Goal: Task Accomplishment & Management: Manage account settings

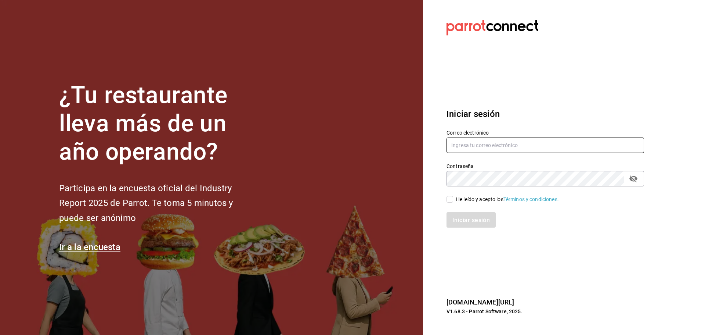
type input "contacto@nutricionavanzada.mx"
click at [449, 198] on input "He leído y acepto los Términos y condiciones." at bounding box center [450, 199] width 7 height 7
checkbox input "true"
click at [459, 216] on button "Iniciar sesión" at bounding box center [472, 219] width 50 height 15
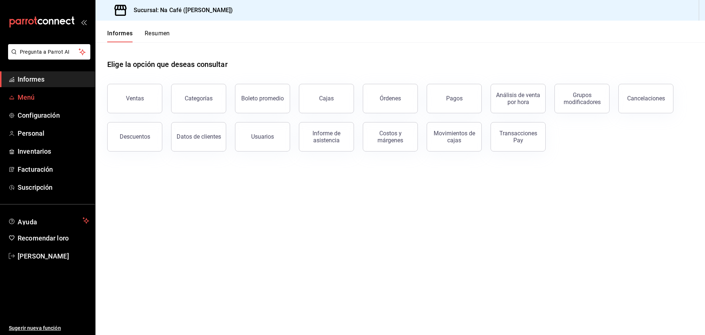
click at [30, 95] on font "Menú" at bounding box center [26, 97] width 17 height 8
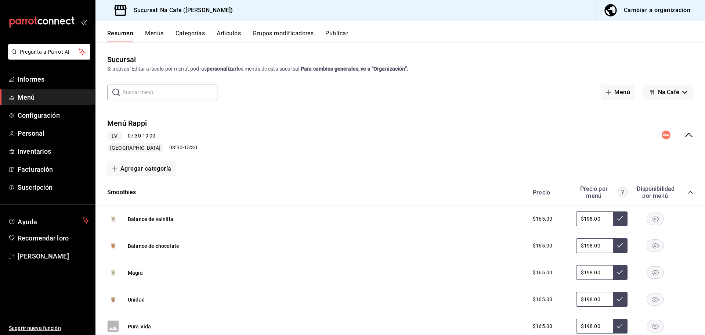
click at [647, 6] on div "Cambiar a organización" at bounding box center [657, 10] width 66 height 10
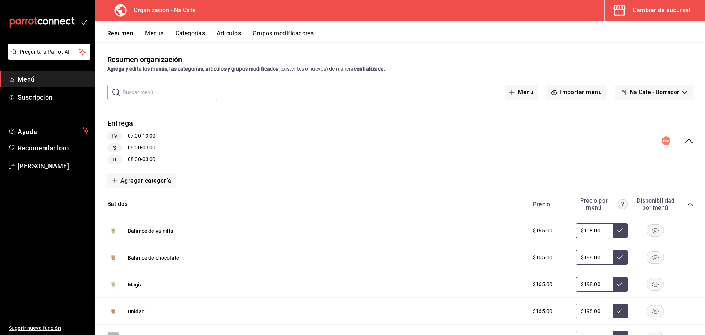
click at [231, 35] on font "Artículos" at bounding box center [229, 33] width 24 height 7
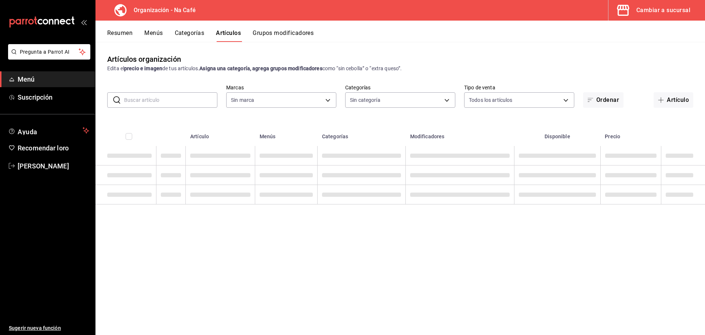
type input "0ae81b57-6fc5-4309-aed5-3ed702b3d5f6,2c1aadaf-e809-4e7a-b793-d27f9e7eb3f1,a6b0f…"
type input "da8c5a01-12cc-49e0-b2d4-a509d2ef6286,bf11d71e-84fe-47f2-947e-0729f7d4dd96,13cdc…"
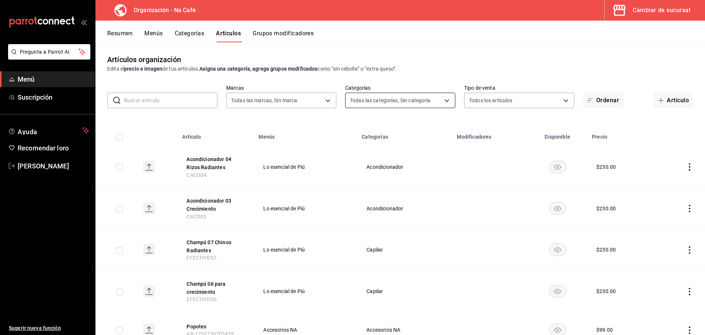
click at [434, 102] on body "Pregunta a Parrot AI Menú Suscripción Ayuda Recomendar loro [PERSON_NAME] Suger…" at bounding box center [352, 167] width 705 height 335
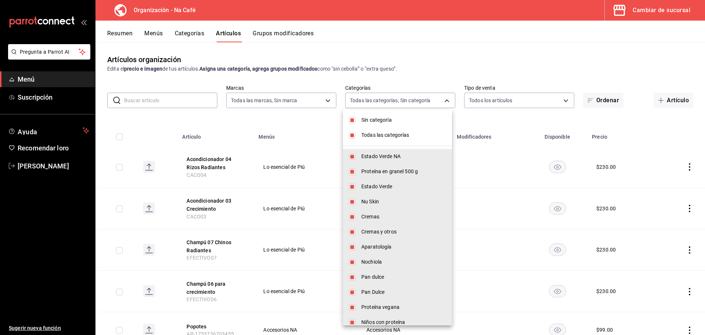
click at [354, 118] on input "checkbox" at bounding box center [352, 120] width 7 height 7
checkbox input "false"
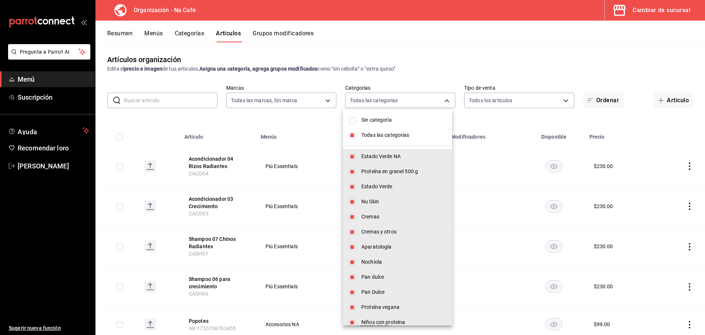
click at [355, 138] on li "Todas las categorías" at bounding box center [397, 134] width 109 height 15
checkbox input "false"
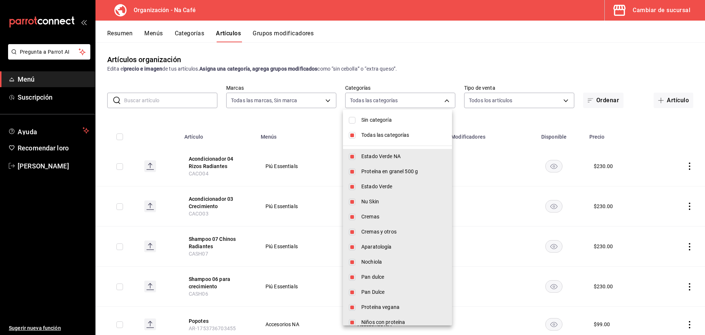
checkbox input "false"
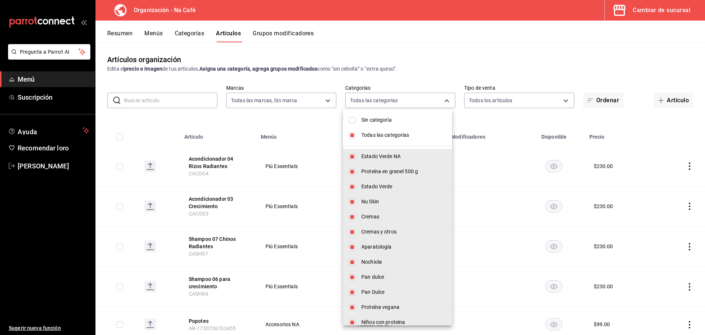
checkbox input "false"
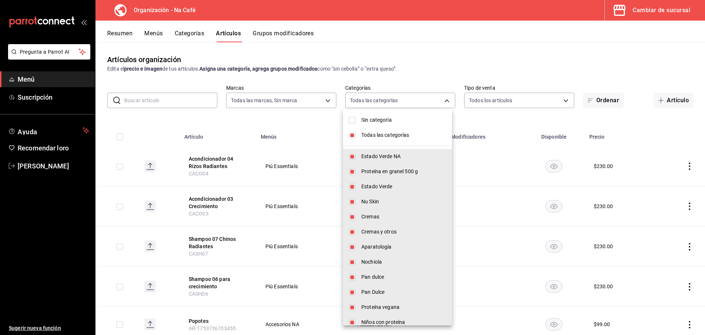
checkbox input "false"
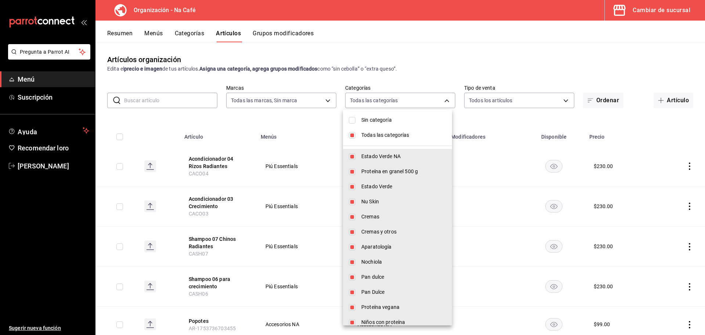
checkbox input "false"
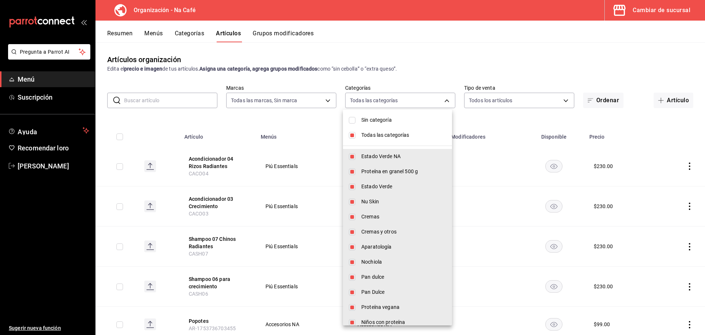
checkbox input "false"
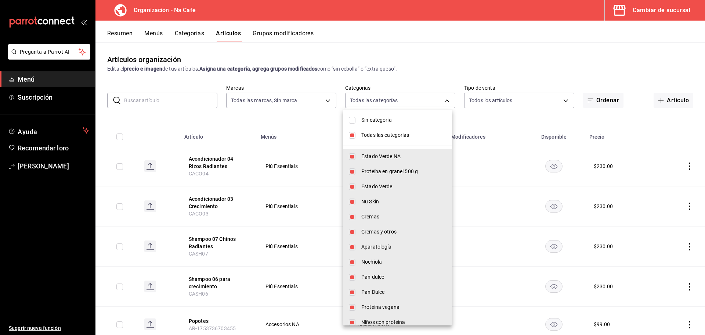
checkbox input "false"
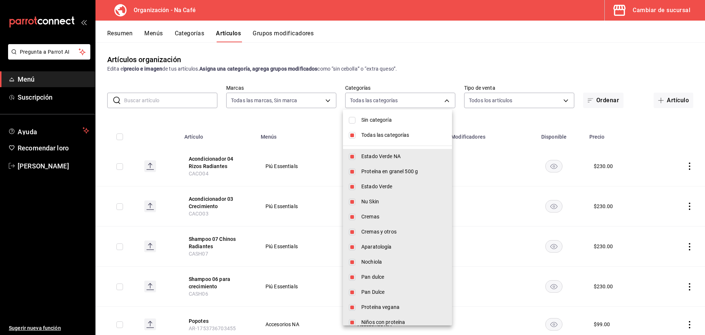
checkbox input "false"
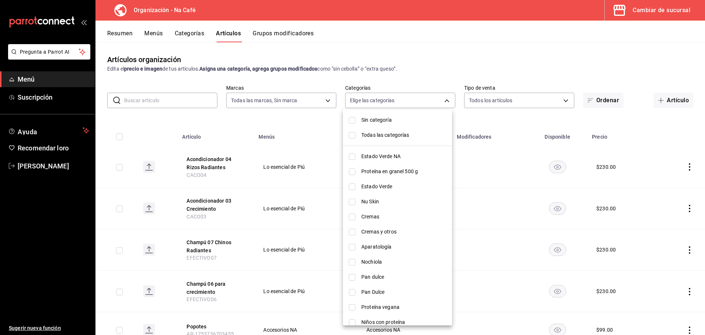
click at [327, 102] on div at bounding box center [352, 167] width 705 height 335
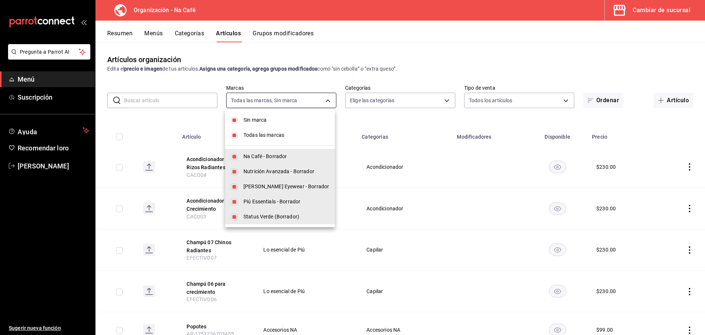
click at [326, 100] on body "Pregunta a Parrot AI Menú Suscripción Ayuda Recomendar loro [PERSON_NAME] Suger…" at bounding box center [352, 167] width 705 height 335
click at [236, 120] on input "checkbox" at bounding box center [234, 120] width 7 height 7
checkbox input "false"
click at [235, 135] on input "checkbox" at bounding box center [234, 135] width 7 height 7
checkbox input "false"
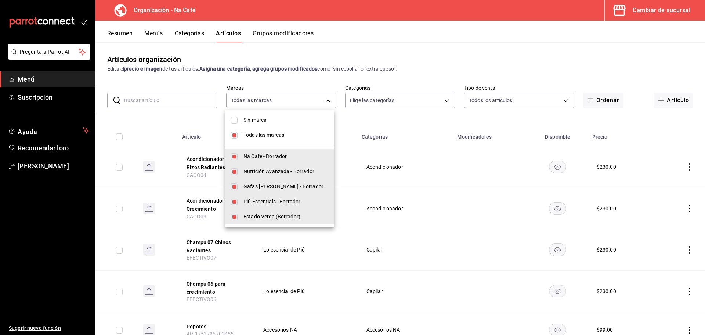
checkbox input "false"
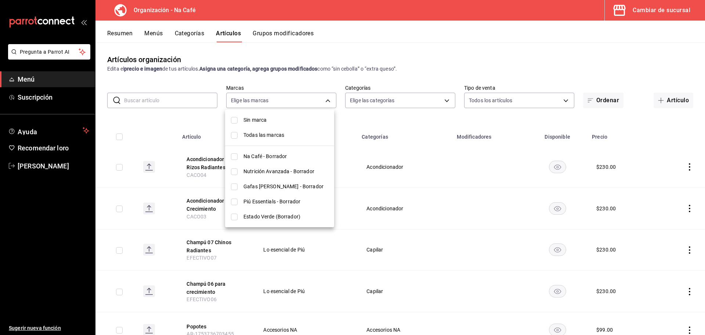
click at [235, 205] on li "Piú Essentials - Borrador" at bounding box center [279, 201] width 109 height 15
type input "2d0abdb1-943e-4584-9bf9-fbf2098bce11"
checkbox input "true"
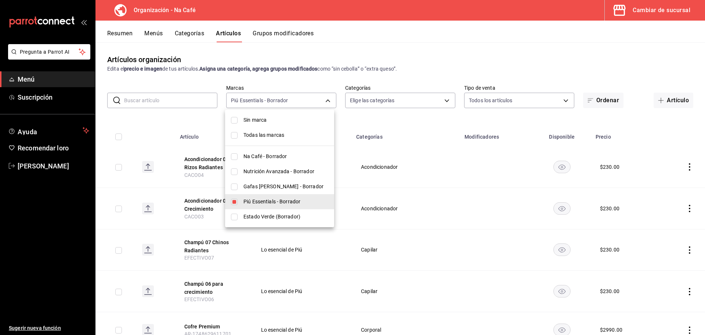
click at [444, 66] on div at bounding box center [352, 167] width 705 height 335
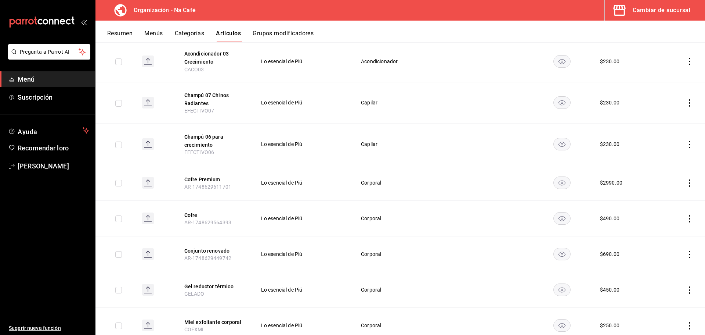
scroll to position [220, 0]
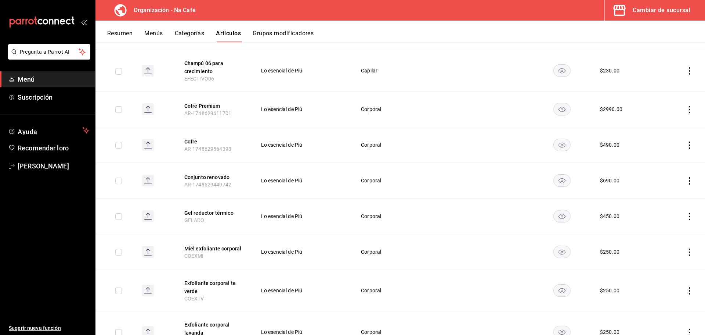
click at [685, 216] on td at bounding box center [681, 216] width 47 height 36
click at [686, 213] on icon "comportamiento" at bounding box center [689, 216] width 7 height 7
click at [658, 227] on font "Editar" at bounding box center [660, 228] width 14 height 6
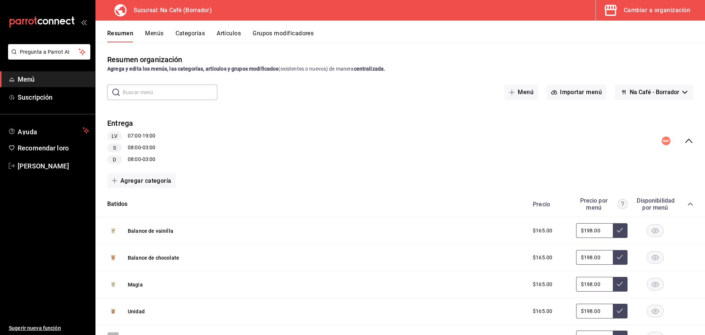
click at [653, 11] on font "Cambiar a organización" at bounding box center [657, 10] width 66 height 7
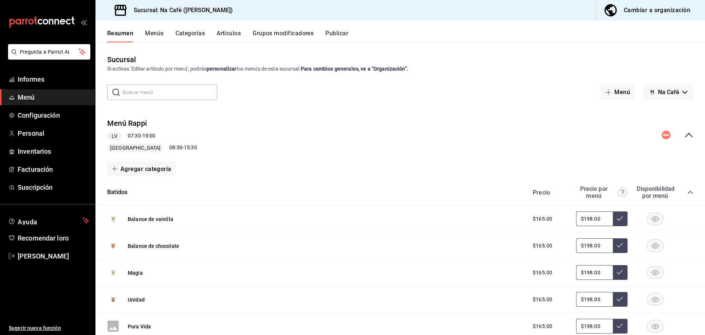
click at [660, 11] on font "Cambiar a organización" at bounding box center [657, 10] width 66 height 7
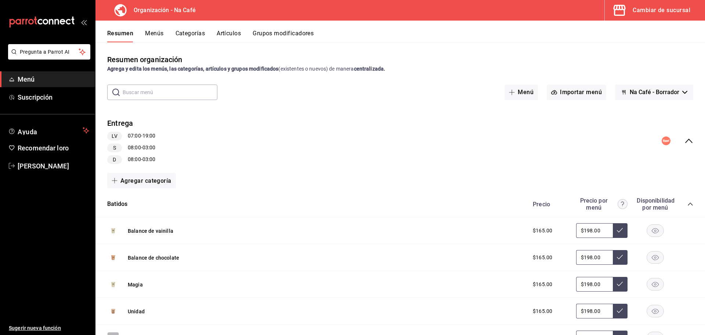
click at [238, 36] on font "Artículos" at bounding box center [229, 33] width 24 height 7
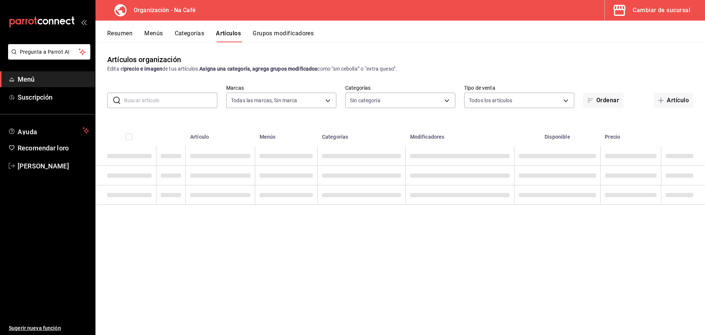
type input "0ae81b57-6fc5-4309-aed5-3ed702b3d5f6,2c1aadaf-e809-4e7a-b793-d27f9e7eb3f1,a6b0f…"
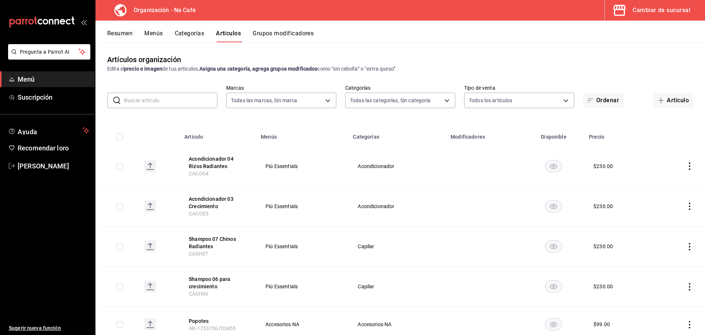
type input "da8c5a01-12cc-49e0-b2d4-a509d2ef6286,bf11d71e-84fe-47f2-947e-0729f7d4dd96,13cdc…"
click at [159, 100] on input "text" at bounding box center [170, 100] width 93 height 15
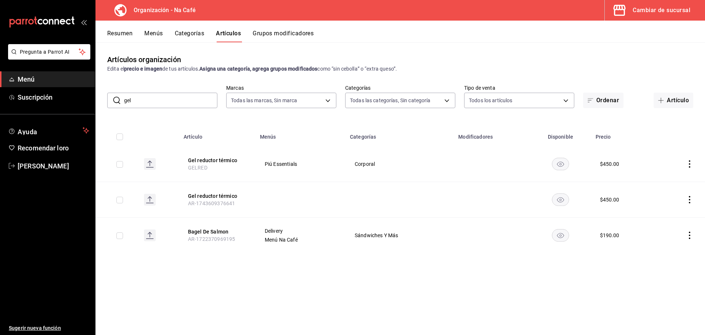
type input "gel"
click at [691, 201] on icon "comportamiento" at bounding box center [689, 199] width 7 height 7
click at [672, 216] on span "Editar" at bounding box center [667, 217] width 19 height 8
